Goal: Task Accomplishment & Management: Complete application form

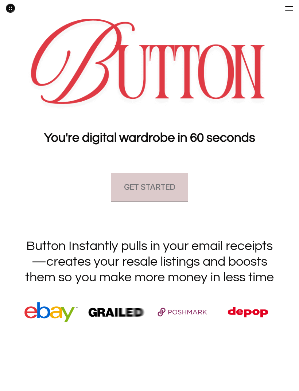
click at [168, 184] on h4 "GET STARTED" at bounding box center [149, 186] width 51 height 11
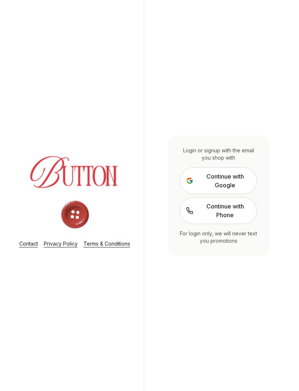
click at [234, 189] on span "Continue with Google" at bounding box center [225, 180] width 52 height 17
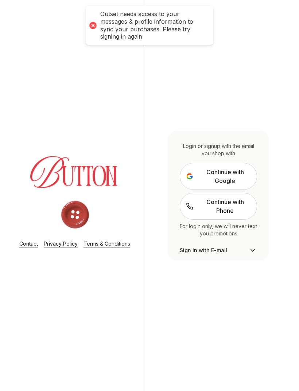
click at [231, 255] on div "Login or signup with the email you shop with Continue with Google Continue with…" at bounding box center [218, 196] width 101 height 130
click at [219, 254] on span "Sign In with E-mail" at bounding box center [203, 250] width 47 height 7
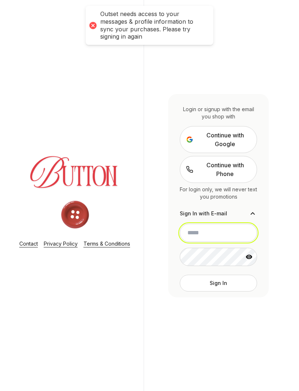
click at [221, 242] on input "email" at bounding box center [218, 233] width 77 height 18
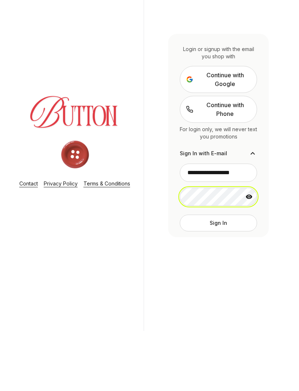
scroll to position [23, 0]
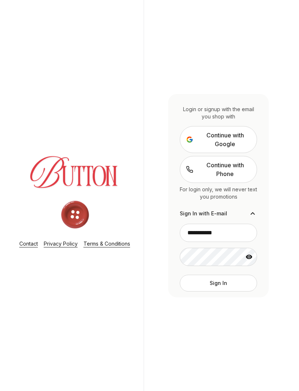
click at [226, 275] on button "Sign In" at bounding box center [218, 283] width 77 height 17
type input "**********"
click at [221, 275] on button "Sign In" at bounding box center [218, 283] width 77 height 17
click at [245, 253] on icon at bounding box center [248, 256] width 7 height 7
click at [226, 275] on button "Sign In" at bounding box center [218, 283] width 77 height 17
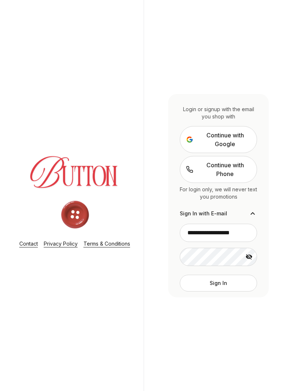
click at [243, 131] on span "Continue with Google" at bounding box center [225, 139] width 52 height 17
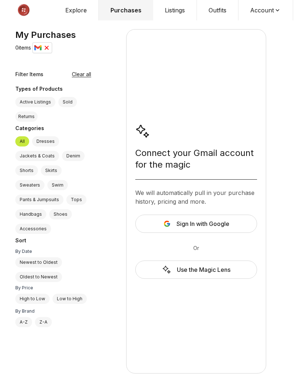
click at [227, 279] on div "Use the Magic Lens" at bounding box center [196, 269] width 122 height 18
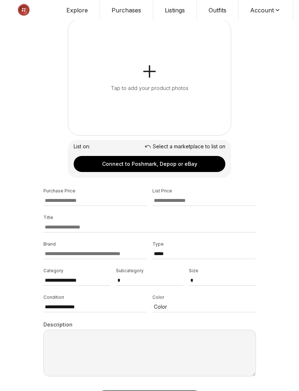
scroll to position [26, 0]
